Goal: Obtain resource: Obtain resource

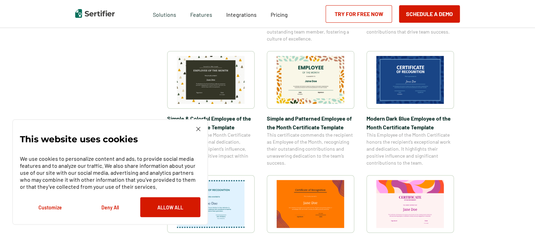
scroll to position [228, 0]
click at [392, 80] on img at bounding box center [410, 80] width 68 height 48
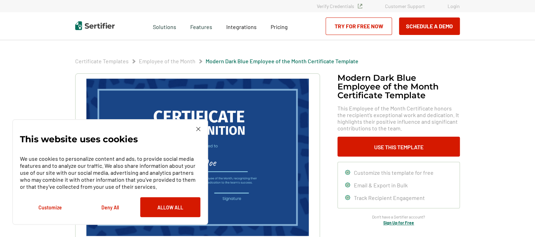
click at [199, 130] on img at bounding box center [198, 129] width 4 height 4
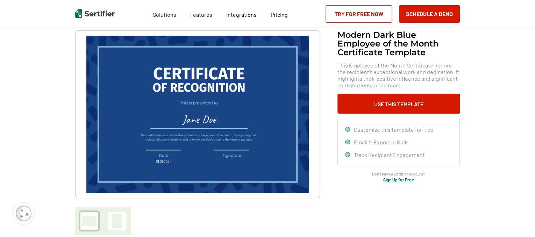
scroll to position [42, 0]
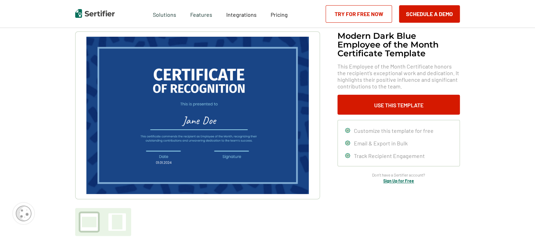
click at [211, 124] on img at bounding box center [197, 115] width 223 height 157
click at [210, 121] on img at bounding box center [197, 115] width 223 height 157
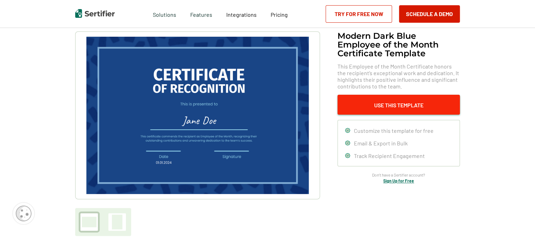
click at [375, 104] on button "Use This Template" at bounding box center [399, 105] width 122 height 20
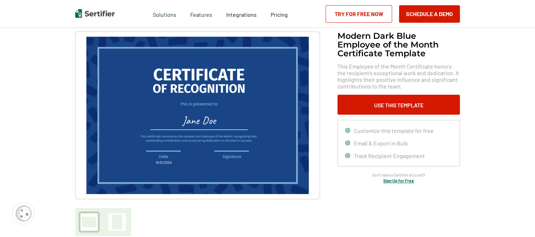
click at [188, 112] on img at bounding box center [197, 115] width 223 height 157
